Goal: Transaction & Acquisition: Purchase product/service

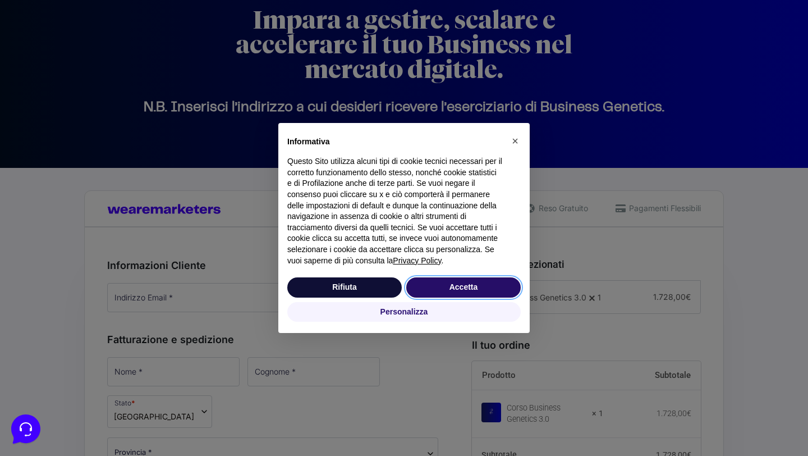
click at [479, 284] on button "Accetta" at bounding box center [463, 287] width 115 height 20
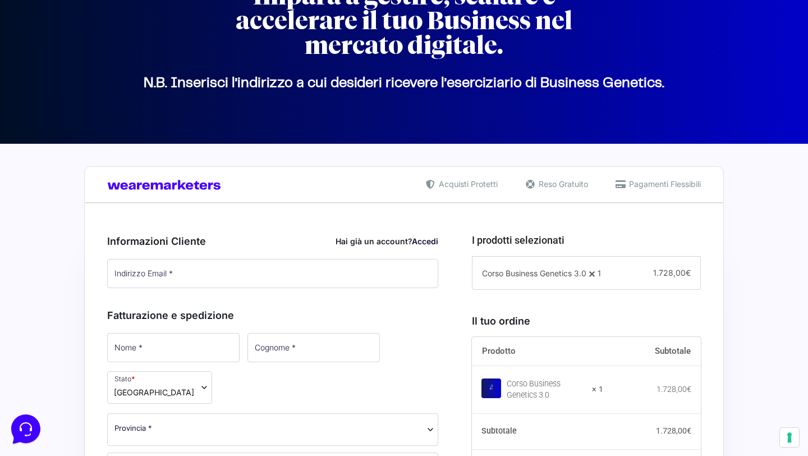
scroll to position [108, 0]
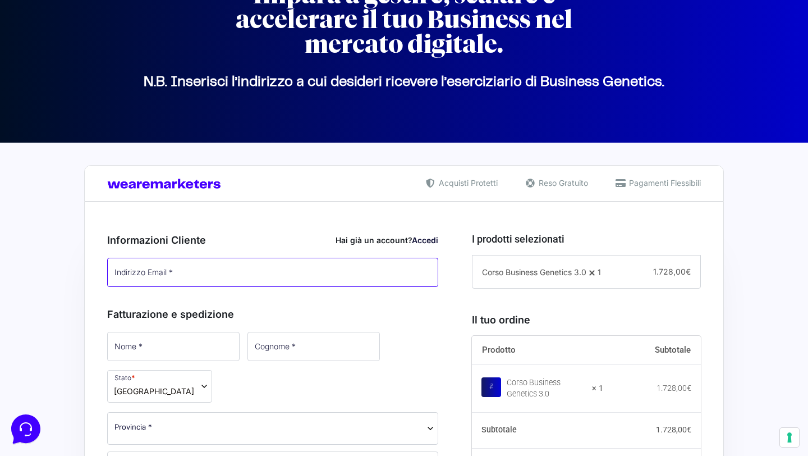
click at [396, 268] on input "Indirizzo Email *" at bounding box center [272, 272] width 331 height 29
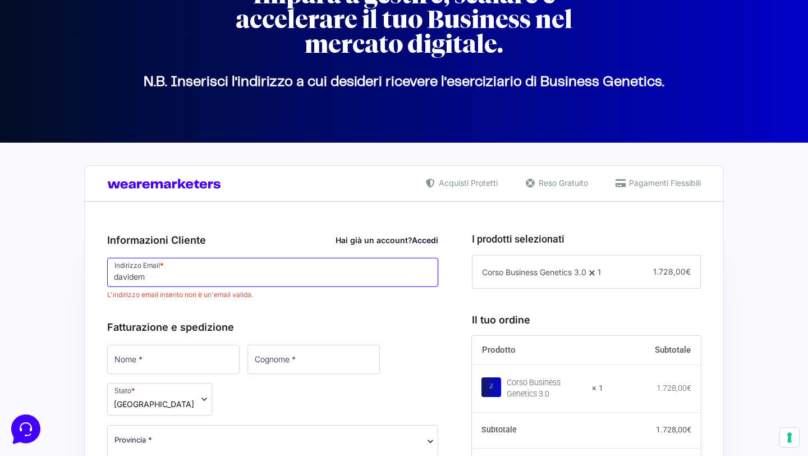
type input "[EMAIL_ADDRESS][DOMAIN_NAME]"
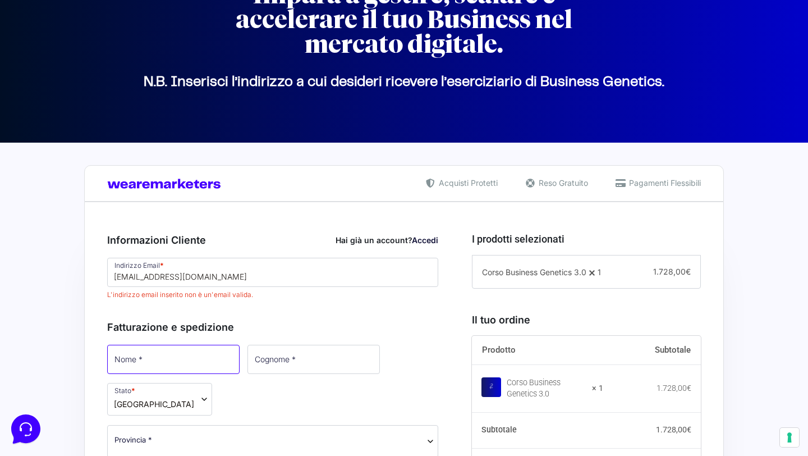
type input "[PERSON_NAME]"
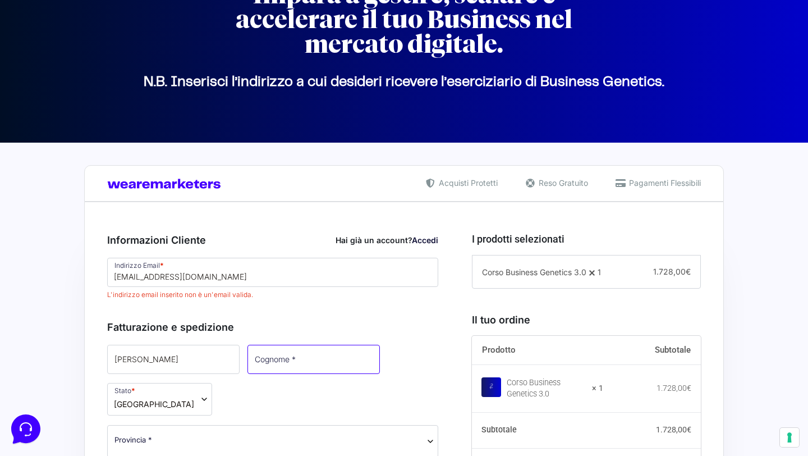
type input "[PERSON_NAME]"
select select "MB"
type input "Muggiò"
type input "36"
type input "20835"
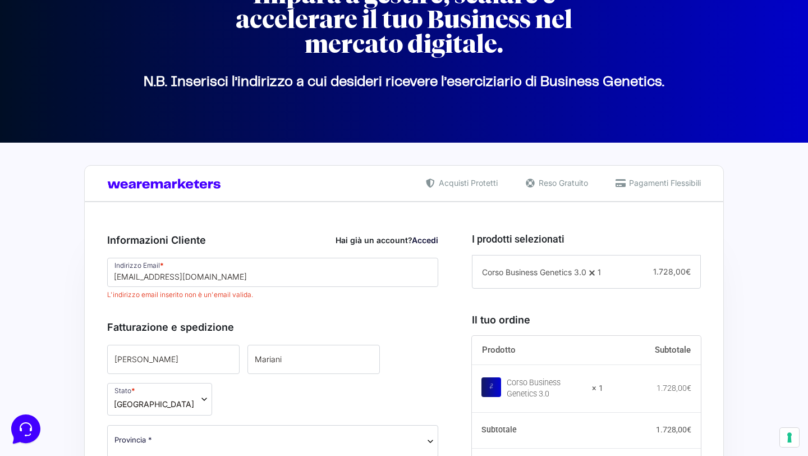
type input "[PHONE_NUMBER]"
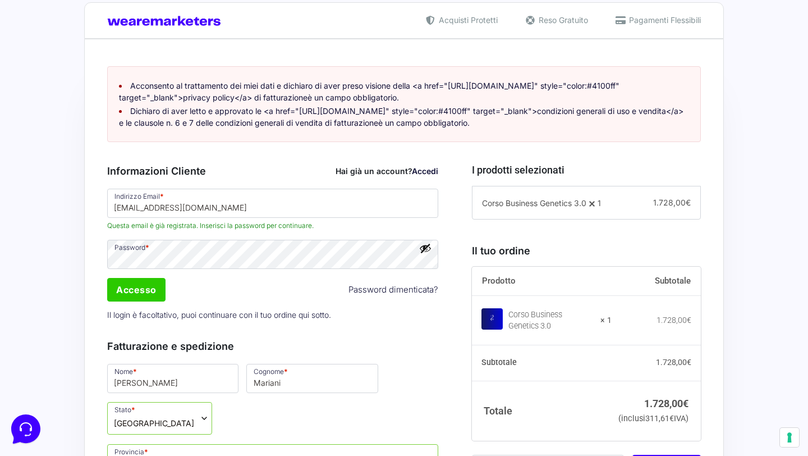
scroll to position [272, 0]
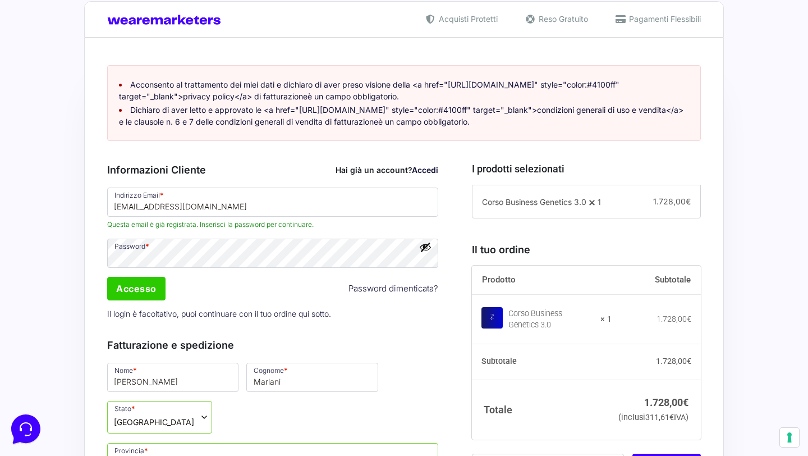
click at [430, 253] on button "Mostra password" at bounding box center [425, 247] width 12 height 12
click at [145, 300] on input "Accesso" at bounding box center [136, 289] width 58 height 24
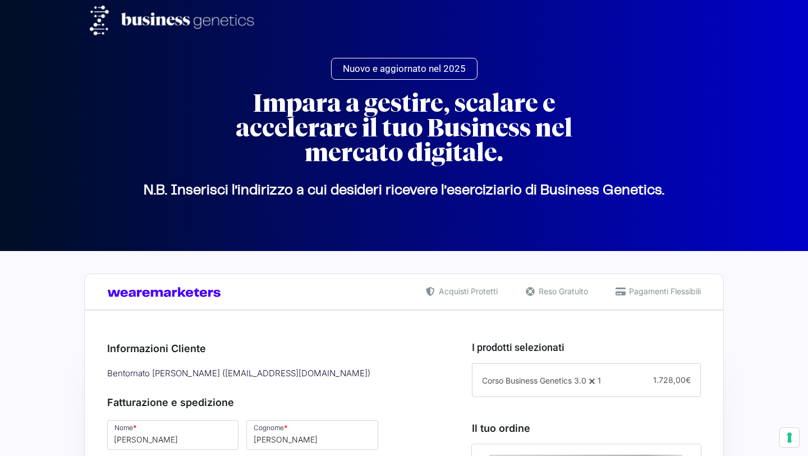
select select "MB"
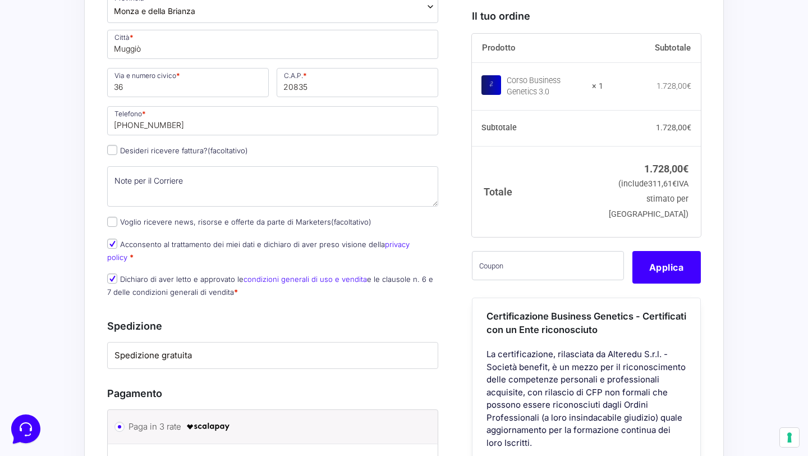
scroll to position [501, 0]
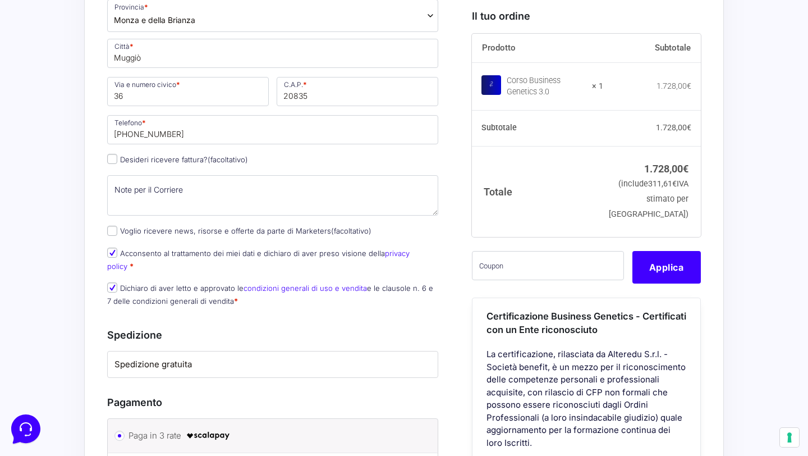
click at [191, 155] on label "Desideri ricevere fattura? (facoltativo)" at bounding box center [177, 159] width 141 height 9
click at [117, 154] on input "Desideri ricevere fattura? (facoltativo)" at bounding box center [112, 159] width 10 height 10
checkbox input "true"
